Goal: Navigation & Orientation: Find specific page/section

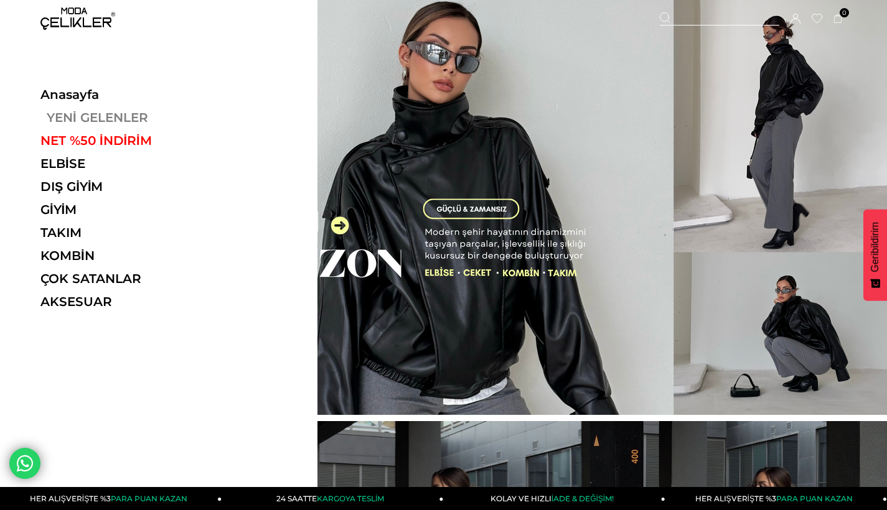
click at [65, 118] on link "YENİ GELENLER" at bounding box center [125, 117] width 171 height 15
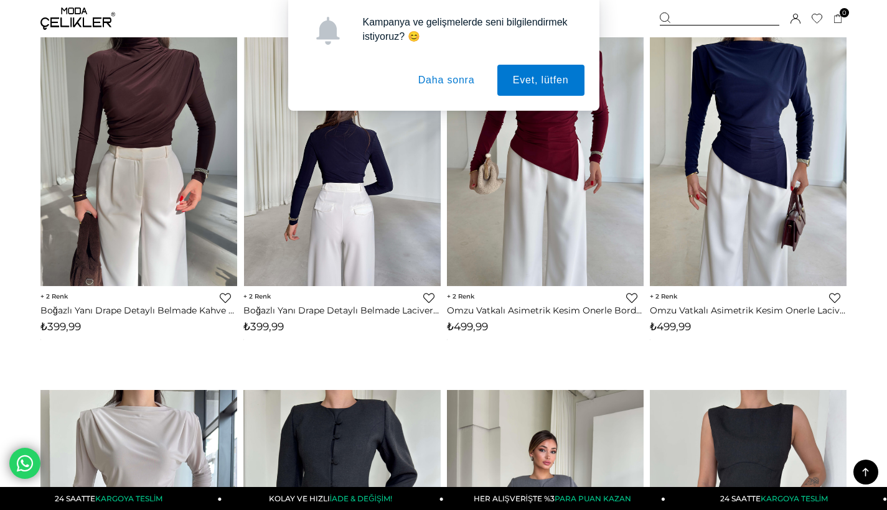
scroll to position [860, 0]
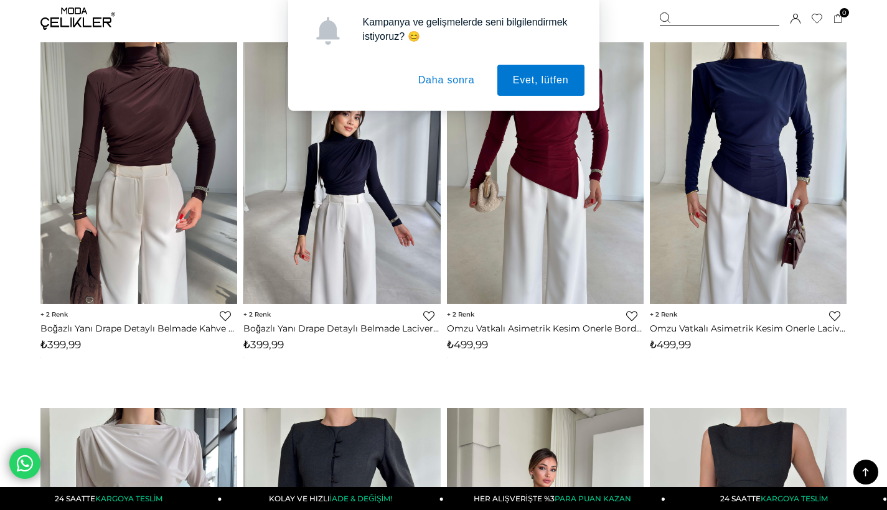
click at [439, 79] on button "Daha sonra" at bounding box center [447, 80] width 88 height 31
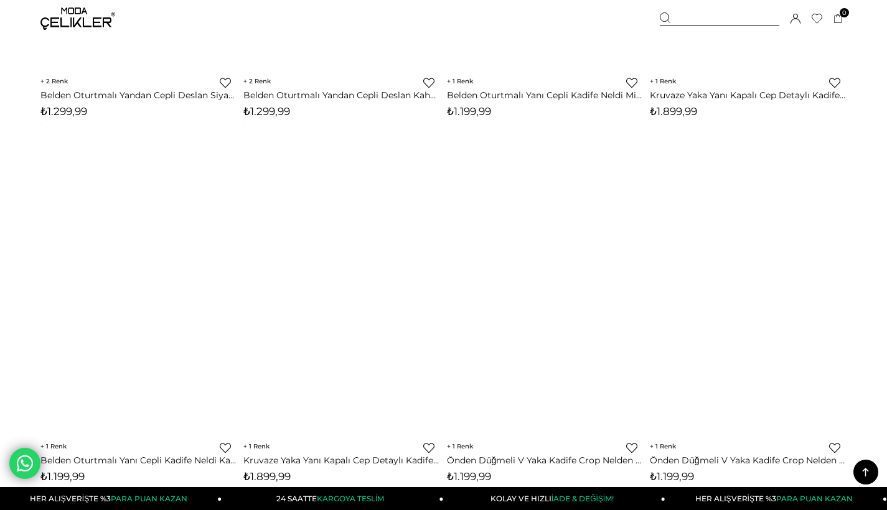
scroll to position [6954, 0]
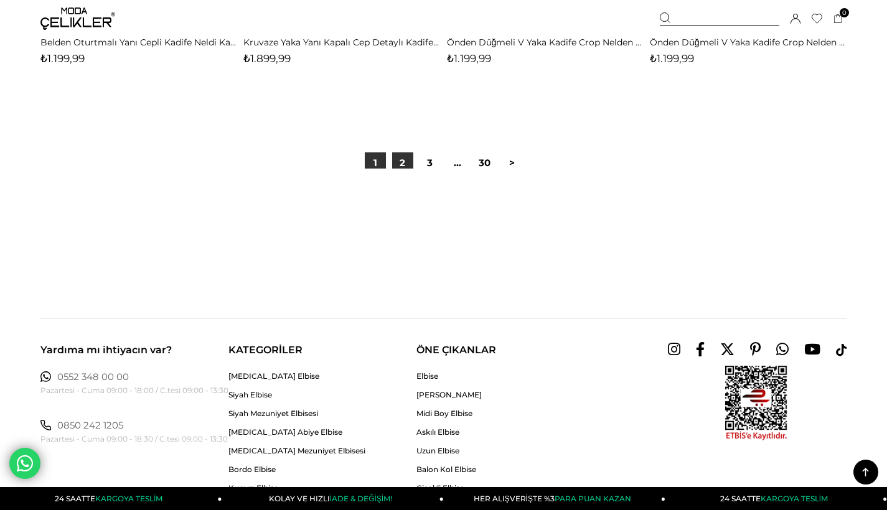
click at [406, 159] on link "2" at bounding box center [402, 163] width 21 height 21
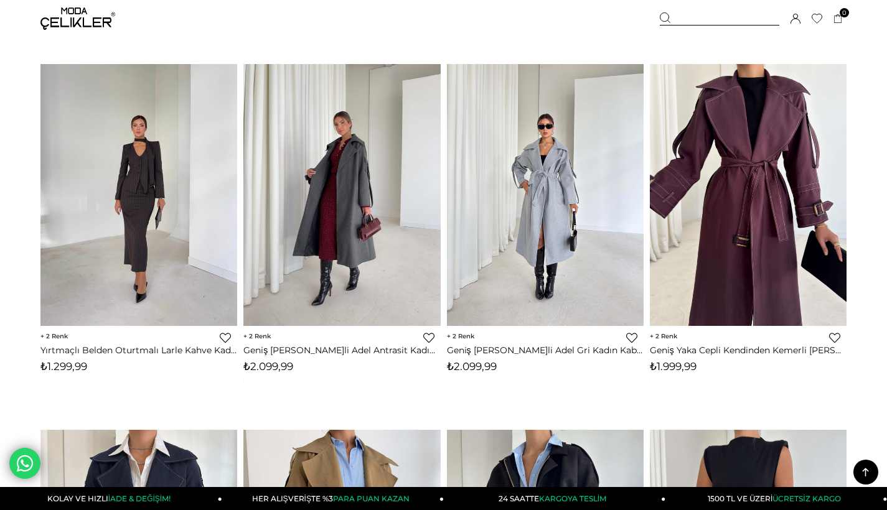
scroll to position [1157, 0]
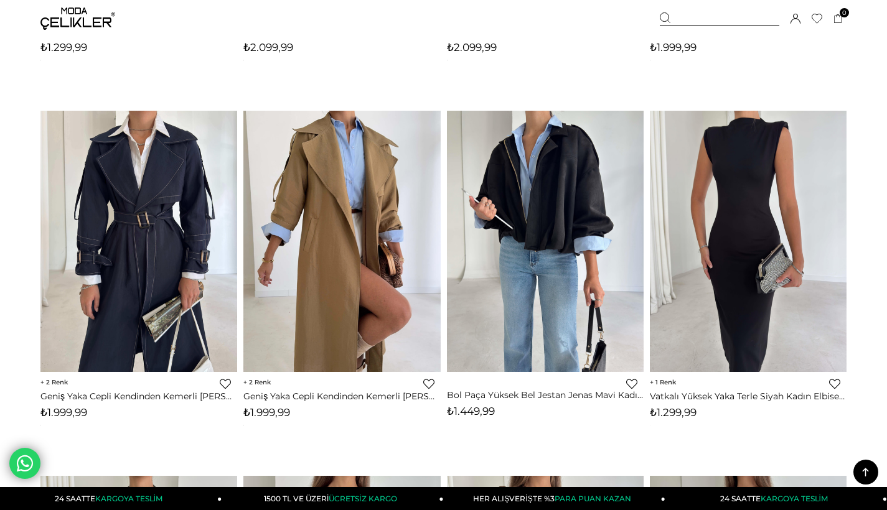
drag, startPoint x: 720, startPoint y: 393, endPoint x: 696, endPoint y: 364, distance: 37.1
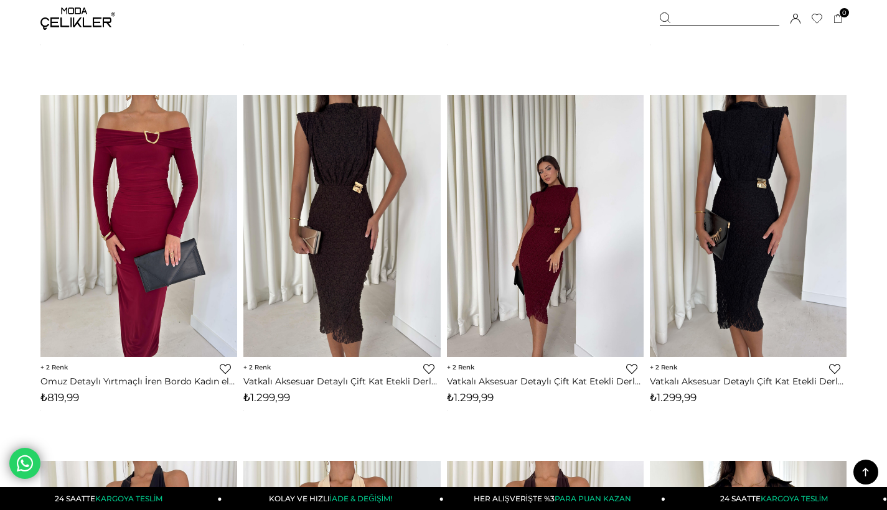
scroll to position [3765, 0]
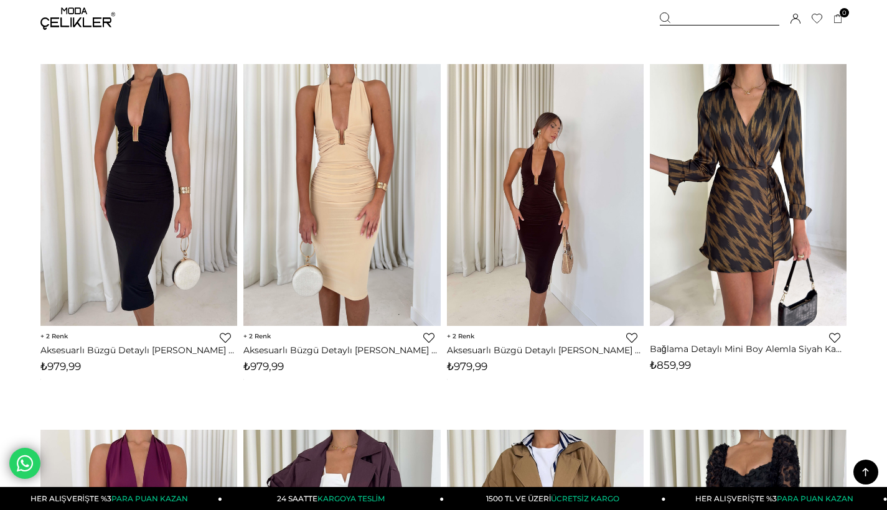
drag, startPoint x: 528, startPoint y: 345, endPoint x: 528, endPoint y: 301, distance: 43.6
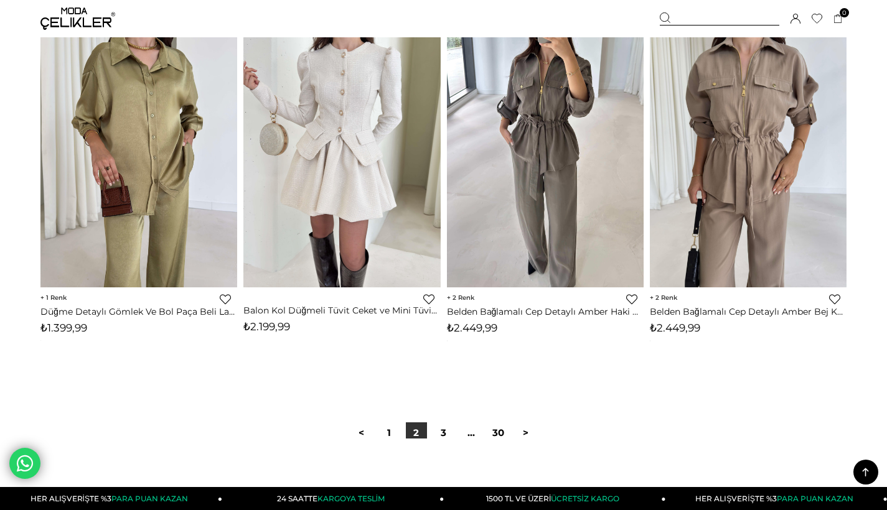
scroll to position [7225, 0]
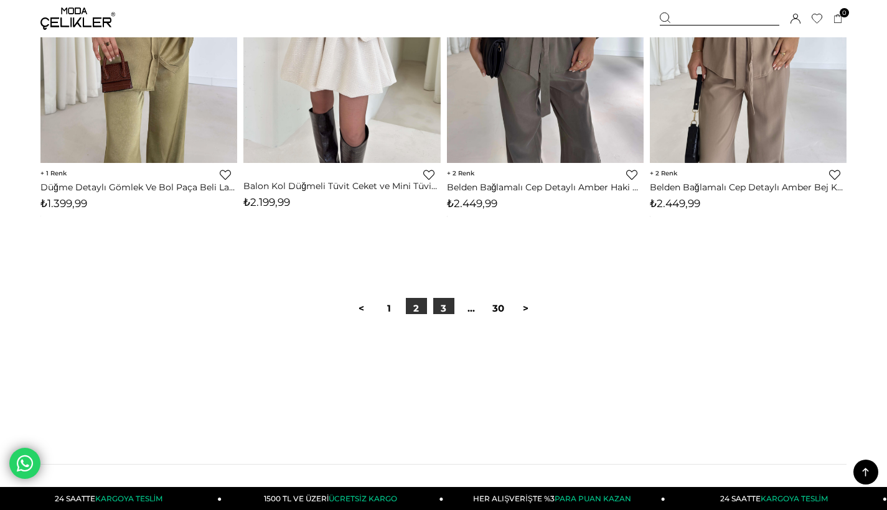
click at [439, 306] on link "3" at bounding box center [443, 308] width 21 height 21
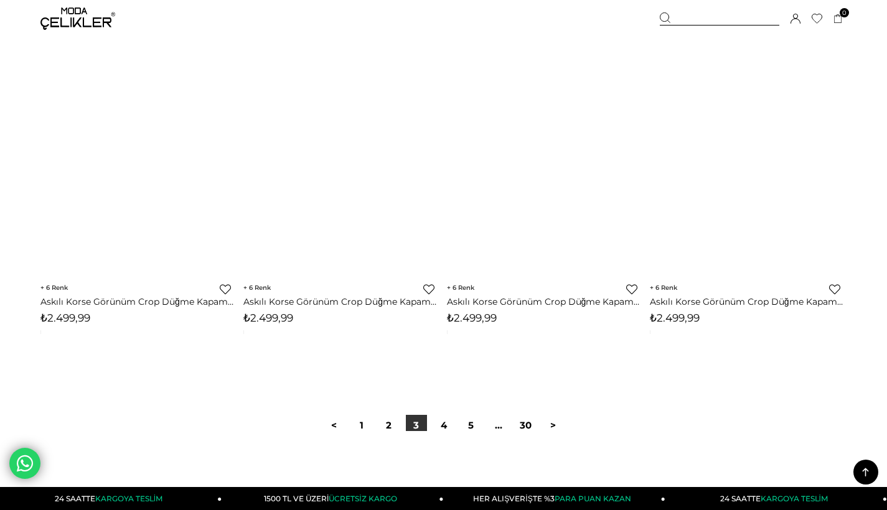
scroll to position [7215, 0]
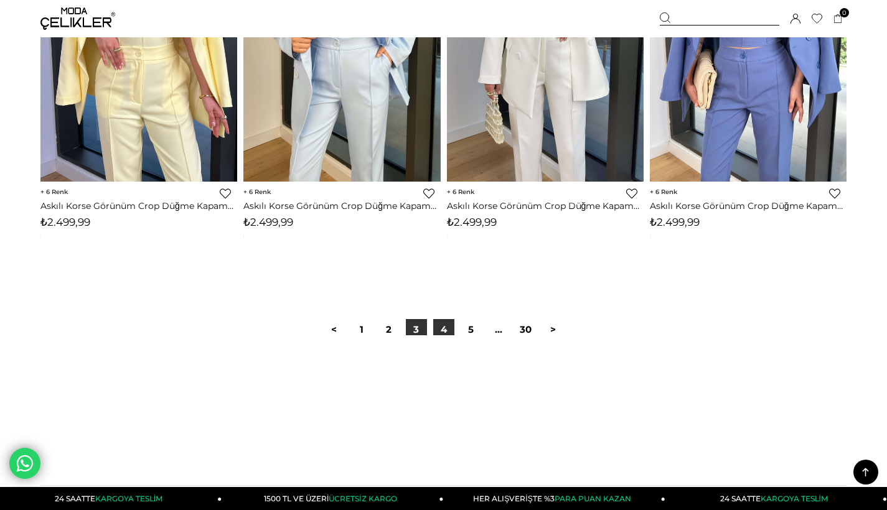
click at [446, 322] on link "4" at bounding box center [443, 329] width 21 height 21
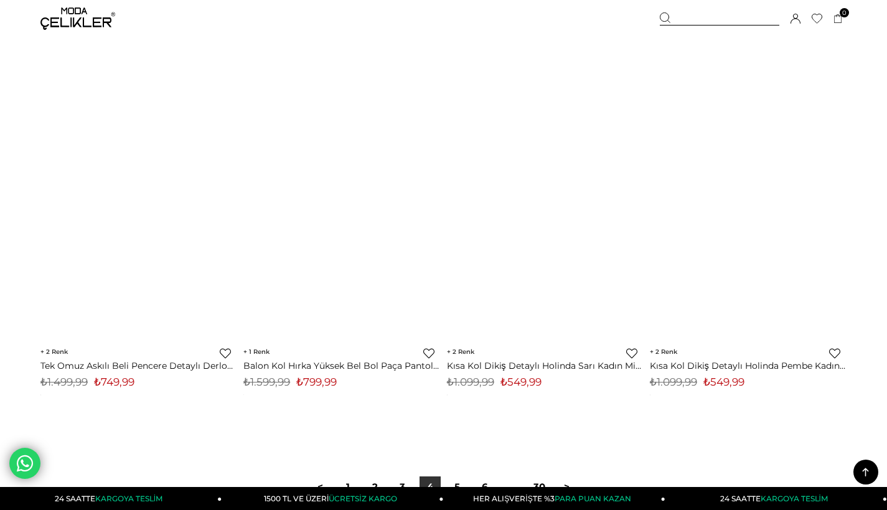
scroll to position [7216, 0]
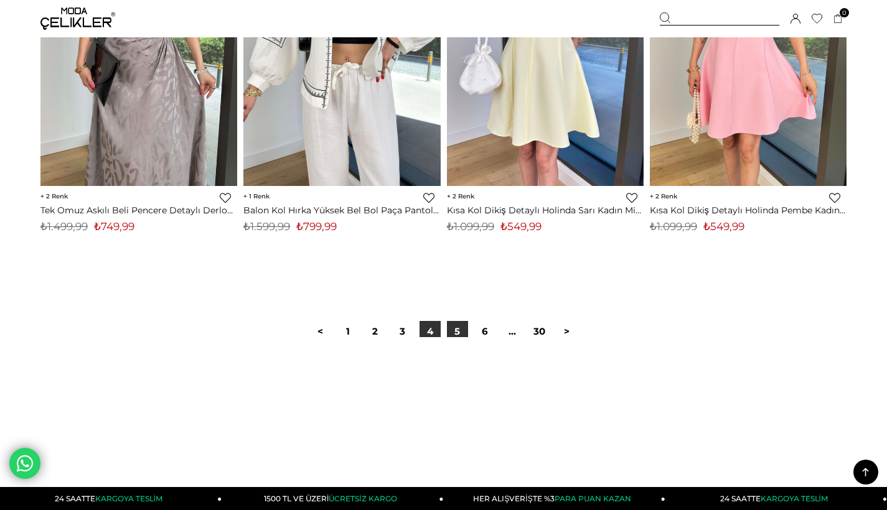
click at [454, 321] on link "5" at bounding box center [457, 331] width 21 height 21
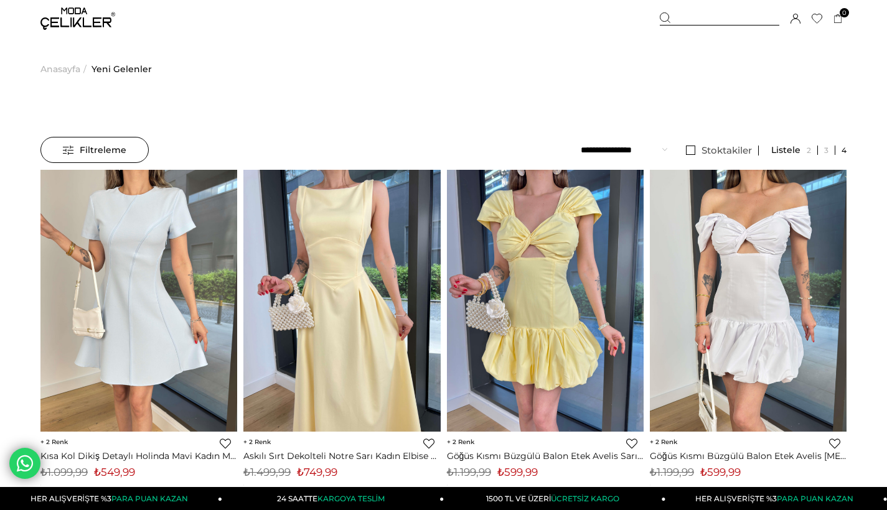
click at [82, 25] on img at bounding box center [77, 18] width 75 height 22
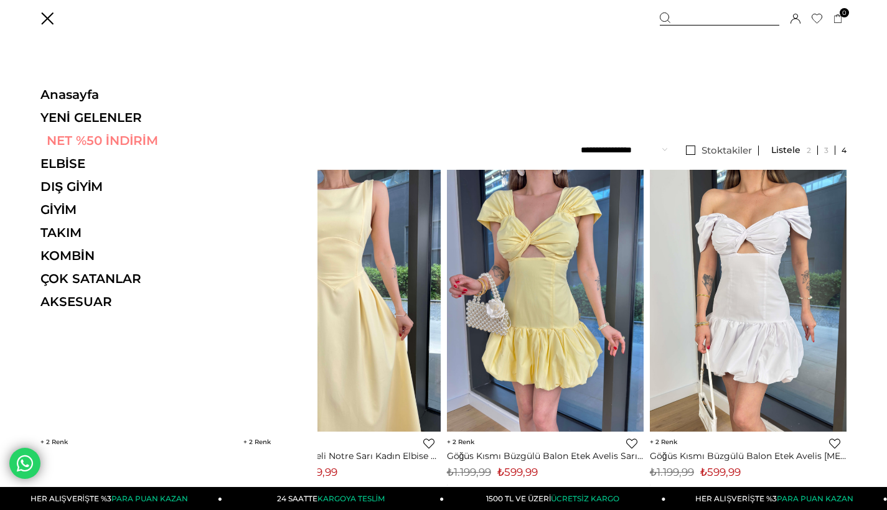
click at [96, 135] on link "NET %50 İNDİRİM" at bounding box center [125, 140] width 171 height 15
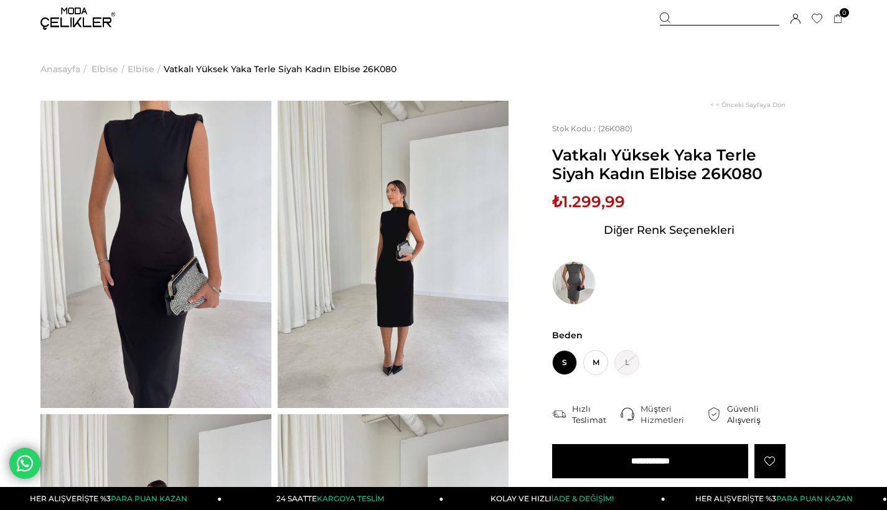
scroll to position [71, 0]
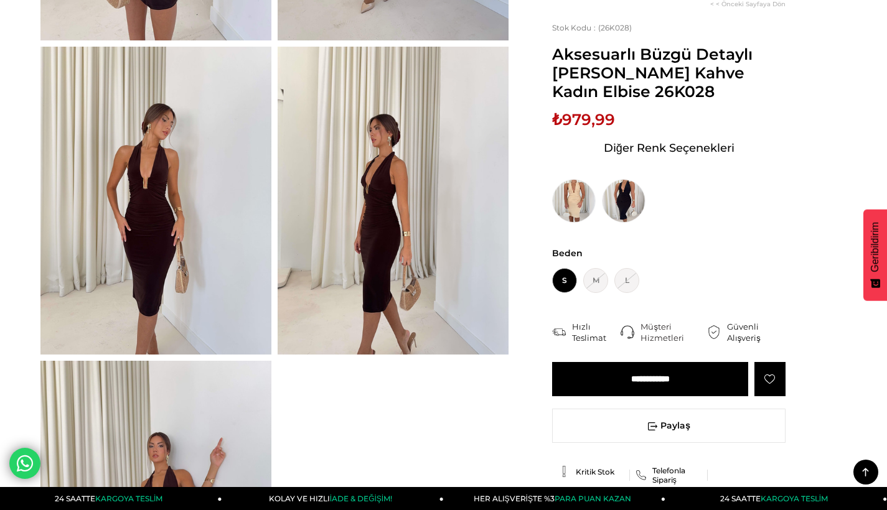
scroll to position [751, 0]
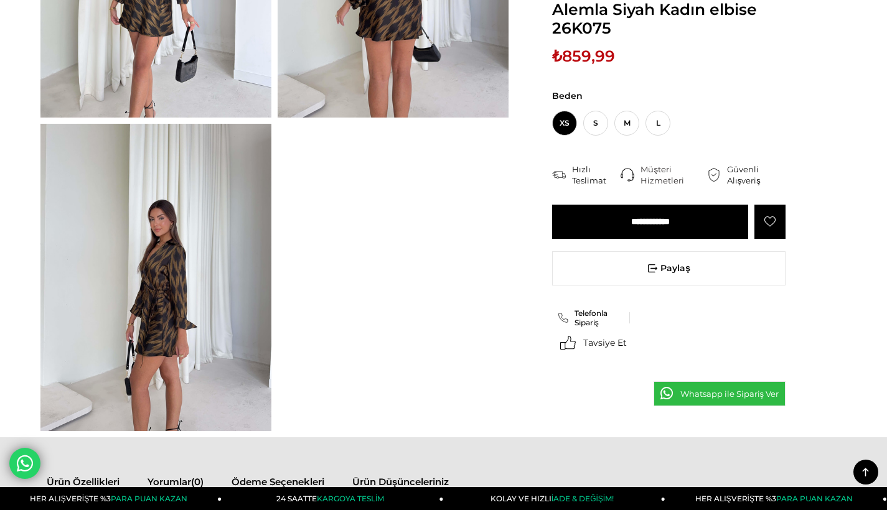
scroll to position [686, 0]
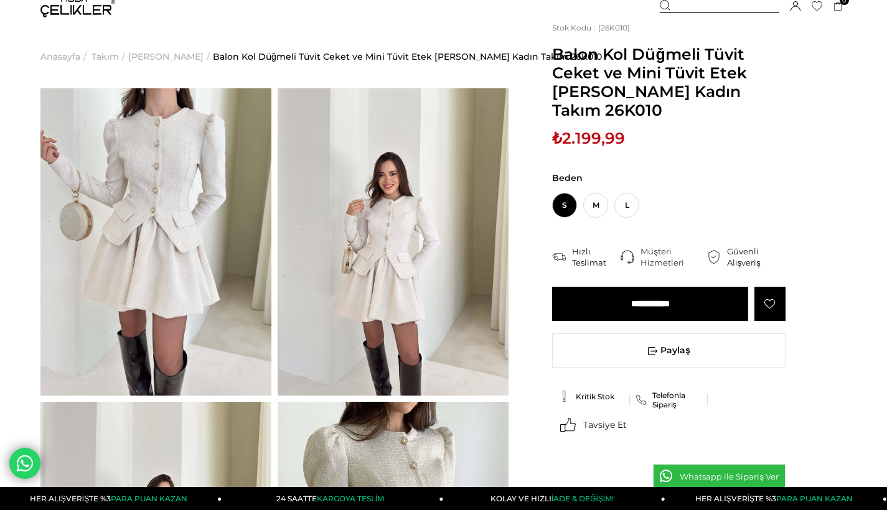
scroll to position [332, 0]
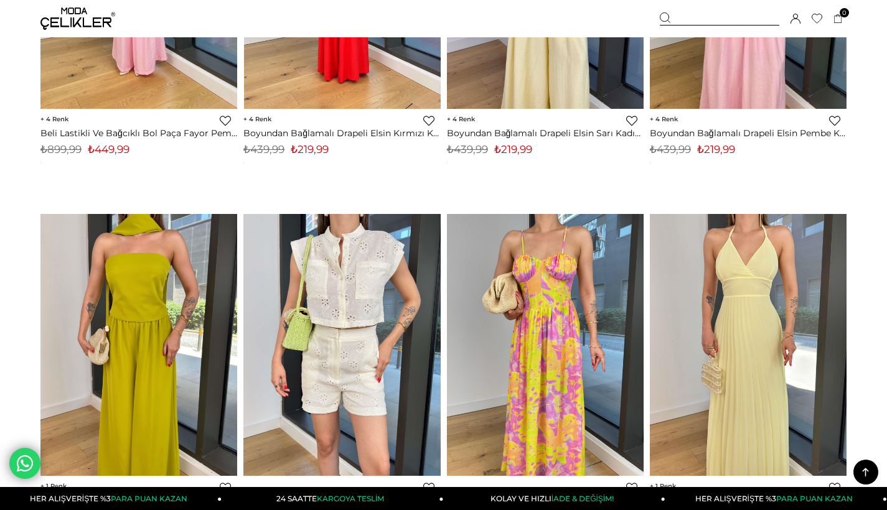
scroll to position [1555, 0]
